Goal: Task Accomplishment & Management: Use online tool/utility

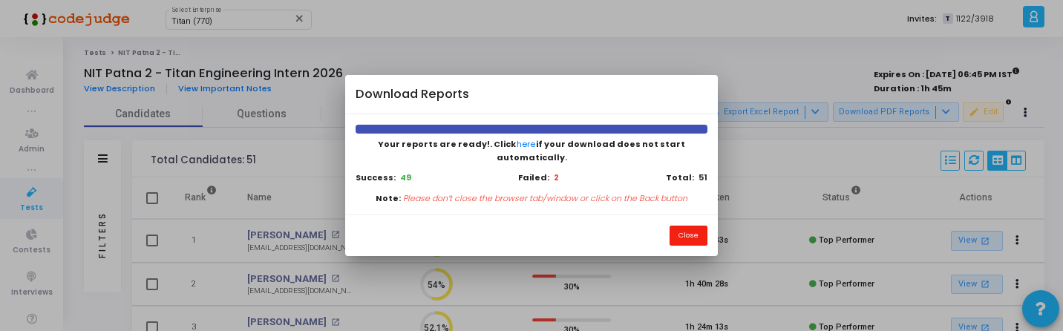
click at [687, 226] on button "Close" at bounding box center [688, 236] width 38 height 20
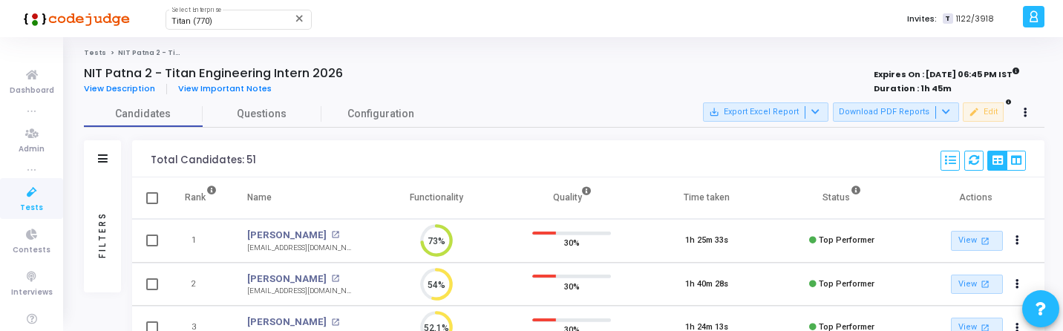
click at [105, 243] on div "Filters" at bounding box center [102, 234] width 13 height 163
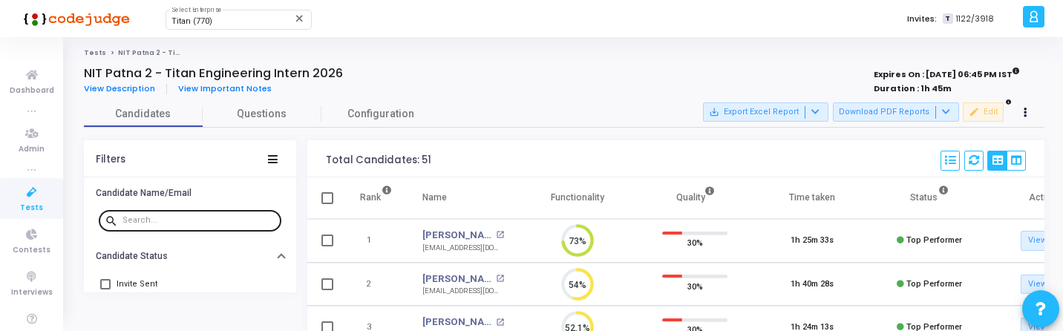
click at [171, 220] on input "text" at bounding box center [198, 220] width 153 height 9
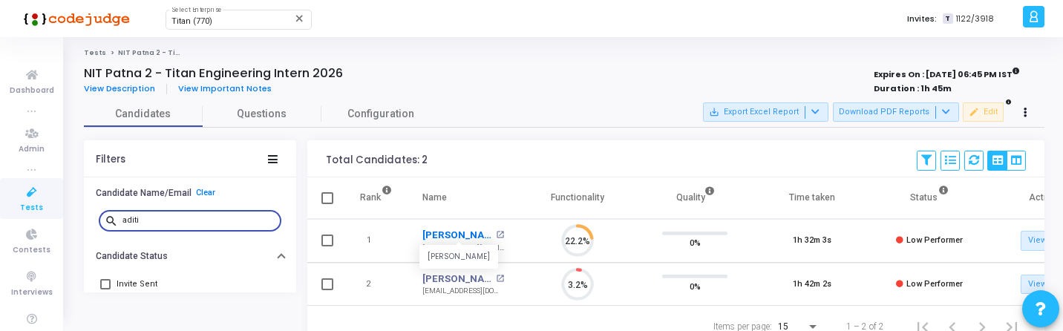
click at [456, 235] on link "[PERSON_NAME]" at bounding box center [457, 235] width 70 height 15
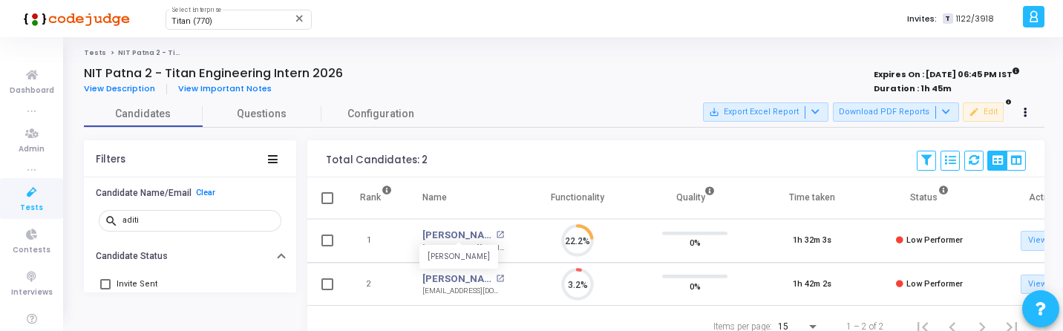
click at [546, 155] on div "Total Candidates: 2 Save View Delete View Select S No Name Questions Functional…" at bounding box center [675, 158] width 737 height 37
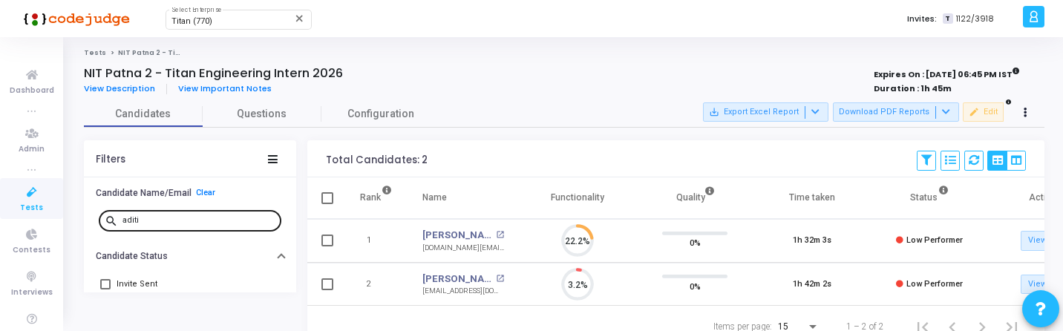
click at [196, 223] on input "aditi" at bounding box center [198, 220] width 153 height 9
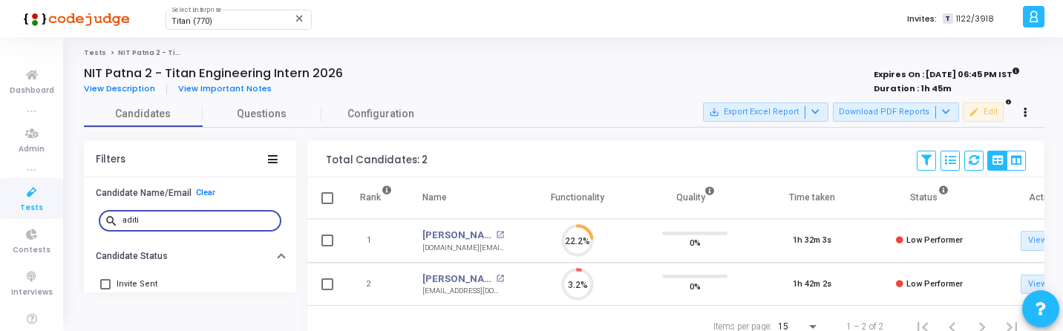
click at [196, 223] on input "aditi" at bounding box center [198, 220] width 153 height 9
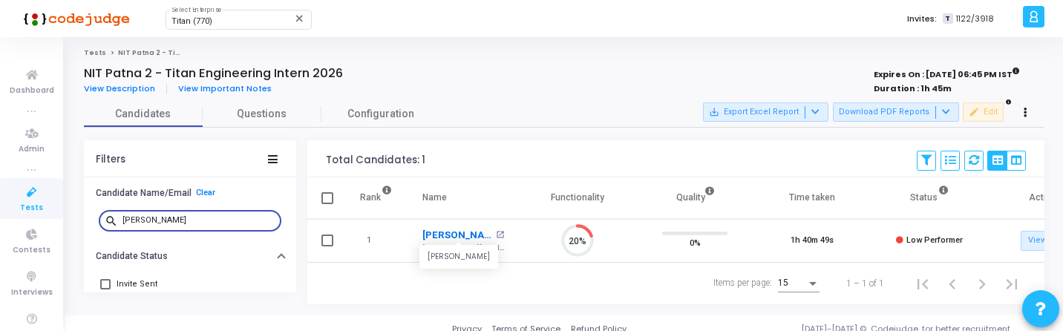
type input "[PERSON_NAME]"
click at [427, 231] on link "[PERSON_NAME]" at bounding box center [457, 235] width 70 height 15
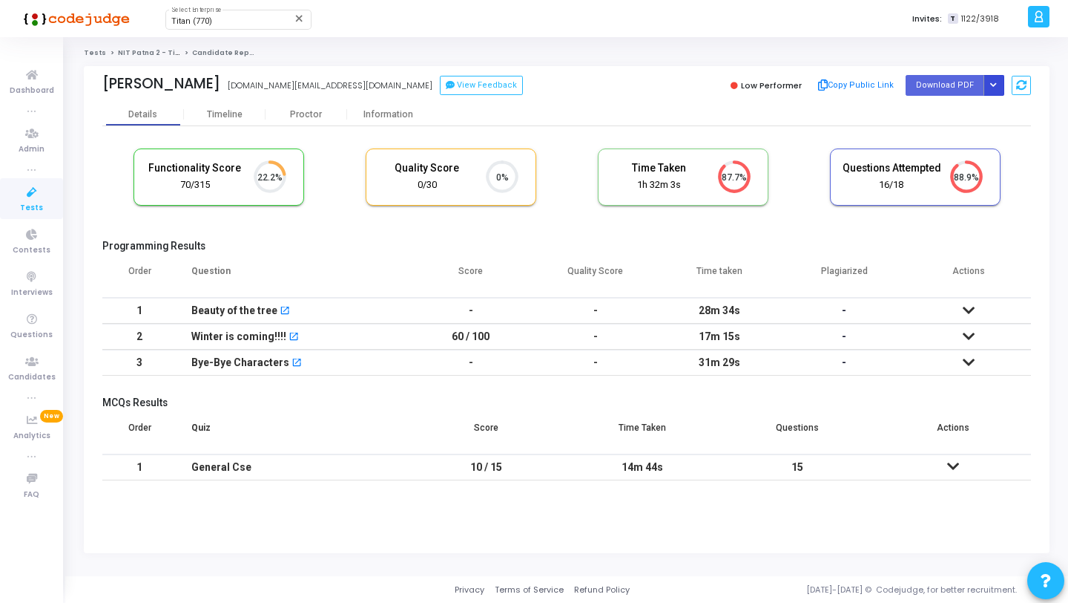
click at [994, 84] on icon "Button group with nested dropdown" at bounding box center [994, 85] width 7 height 7
click at [948, 108] on button "Regenerate PDF" at bounding box center [947, 115] width 114 height 24
click at [995, 83] on icon "Button group with nested dropdown" at bounding box center [994, 85] width 7 height 7
click at [952, 118] on button "Regenerate PDF" at bounding box center [947, 115] width 114 height 24
